Goal: Information Seeking & Learning: Find specific fact

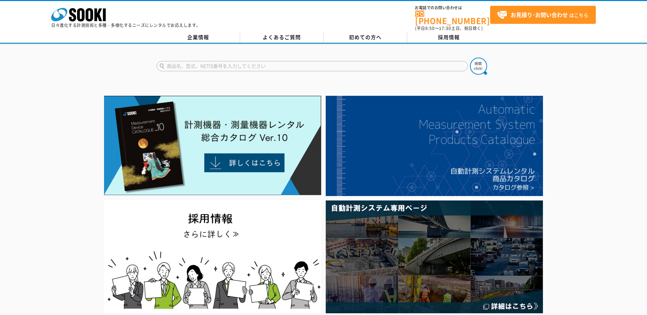
click at [253, 62] on input "text" at bounding box center [312, 66] width 311 height 10
paste input "ProVista"
click at [238, 65] on input "ProVista" at bounding box center [312, 66] width 311 height 10
click at [162, 63] on input "ProVista" at bounding box center [312, 66] width 311 height 10
type input "ProVista"
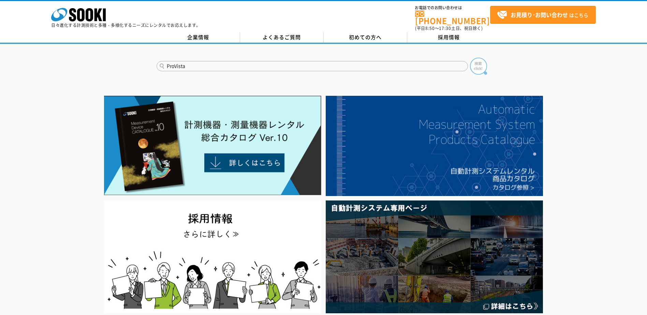
click at [477, 62] on img at bounding box center [478, 66] width 17 height 17
